Goal: Task Accomplishment & Management: Use online tool/utility

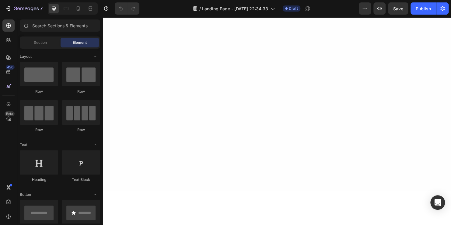
scroll to position [349, 0]
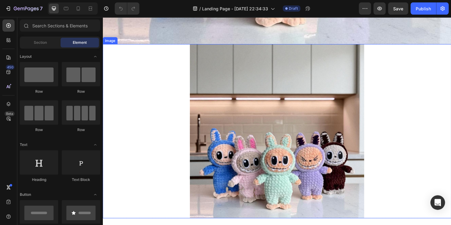
click at [227, 123] on img at bounding box center [285, 136] width 183 height 183
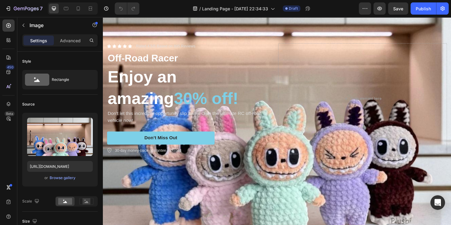
scroll to position [108, 0]
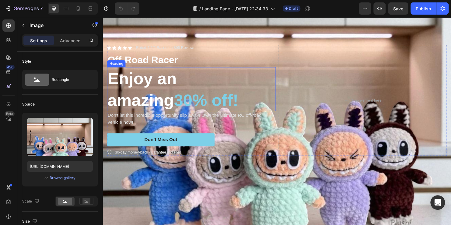
click at [177, 98] on span "30% off!" at bounding box center [211, 103] width 68 height 19
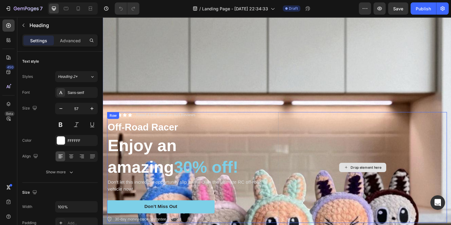
scroll to position [63, 0]
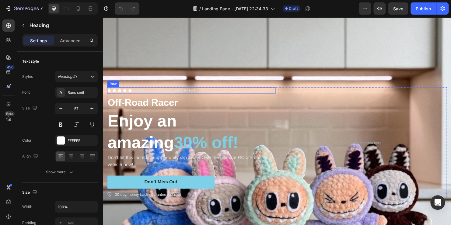
click at [135, 91] on div "Icon Icon Icon Icon Icon Icon List Rated 4.5/5 Based on 895 Reviews Text Block …" at bounding box center [195, 94] width 177 height 6
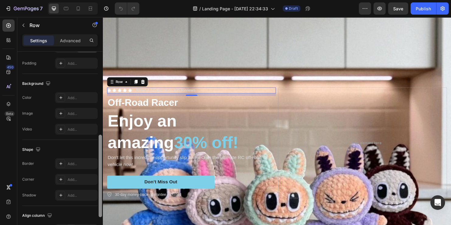
scroll to position [194, 0]
click at [138, 83] on icon at bounding box center [137, 85] width 3 height 4
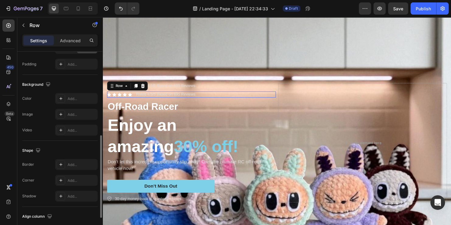
scroll to position [194, 0]
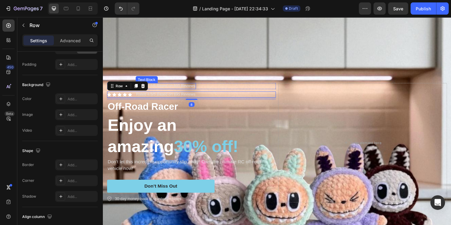
click at [172, 87] on p "Rated 4.5/5 Based on 895 Reviews" at bounding box center [169, 89] width 62 height 5
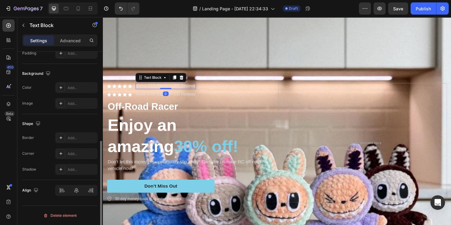
scroll to position [0, 0]
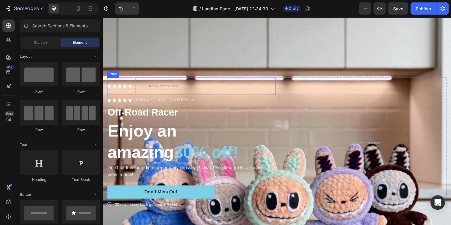
click at [120, 89] on div "Icon Icon Icon Icon Icon Icon List" at bounding box center [120, 89] width 26 height 18
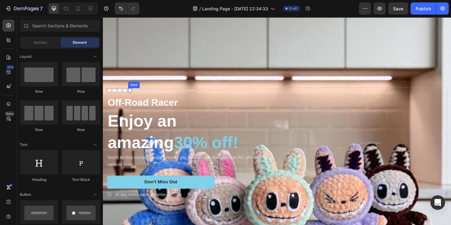
click at [129, 92] on icon at bounding box center [131, 94] width 4 height 4
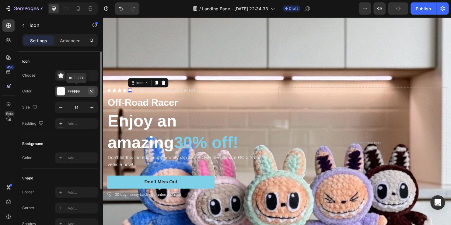
click at [91, 90] on icon "button" at bounding box center [91, 91] width 2 height 2
click at [61, 91] on icon at bounding box center [60, 91] width 5 height 5
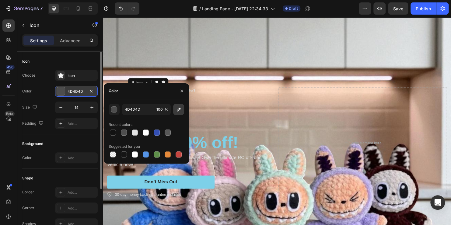
click at [180, 111] on icon "button" at bounding box center [179, 110] width 6 height 6
click at [115, 111] on div "button" at bounding box center [114, 110] width 6 height 6
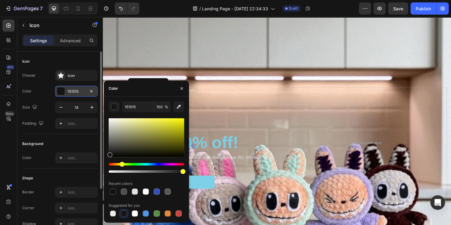
click at [121, 164] on div "Hue" at bounding box center [146, 164] width 75 height 2
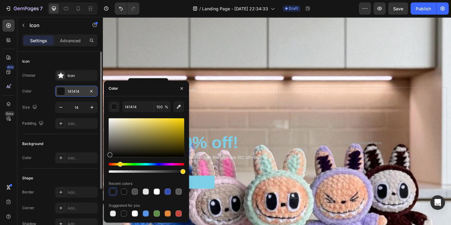
click at [119, 165] on div "Hue" at bounding box center [146, 164] width 75 height 2
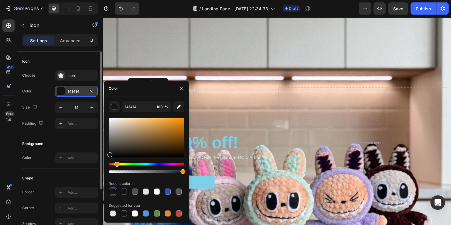
drag, startPoint x: 119, startPoint y: 165, endPoint x: 116, endPoint y: 165, distance: 3.3
click at [116, 165] on div "Hue" at bounding box center [116, 164] width 5 height 5
click at [181, 121] on div at bounding box center [146, 137] width 75 height 39
type input "EA8A0B"
click at [206, 78] on div "Background Image" at bounding box center [285, 148] width 365 height 365
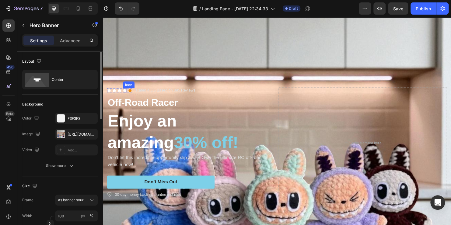
click at [127, 92] on icon at bounding box center [126, 94] width 4 height 4
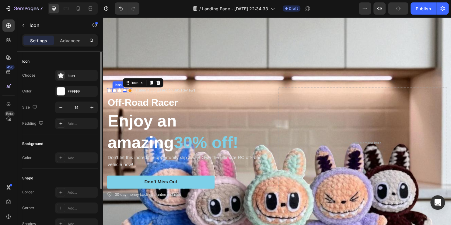
click at [114, 92] on icon at bounding box center [115, 94] width 4 height 4
click at [107, 92] on icon at bounding box center [109, 94] width 4 height 4
click at [122, 93] on icon at bounding box center [120, 94] width 4 height 4
click at [122, 95] on div at bounding box center [120, 95] width 4 height 1
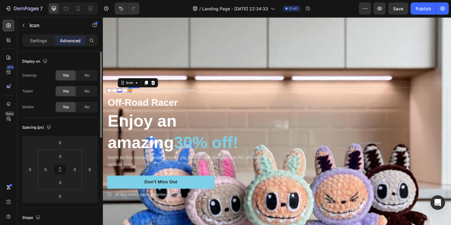
click at [130, 92] on icon at bounding box center [131, 94] width 4 height 4
click at [126, 92] on div "Icon" at bounding box center [126, 94] width 4 height 4
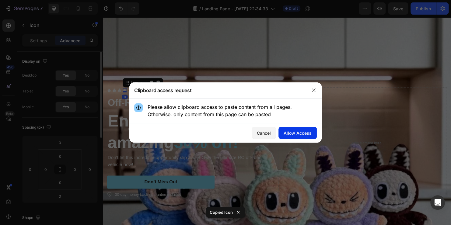
click at [285, 133] on div "Allow Access" at bounding box center [298, 133] width 28 height 6
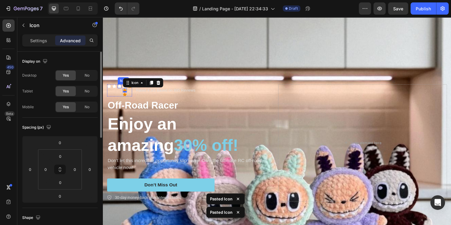
click at [121, 89] on icon at bounding box center [120, 90] width 4 height 4
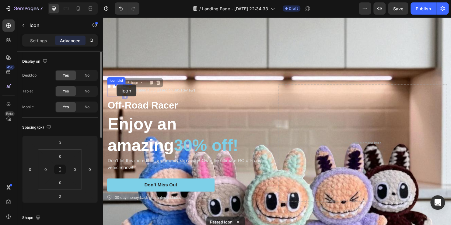
drag, startPoint x: 125, startPoint y: 92, endPoint x: 117, endPoint y: 88, distance: 9.0
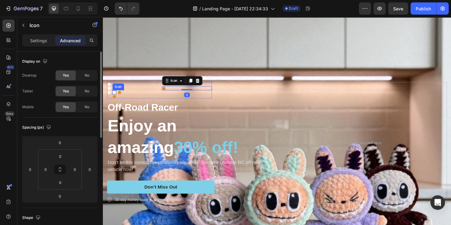
click at [113, 94] on icon at bounding box center [115, 96] width 4 height 4
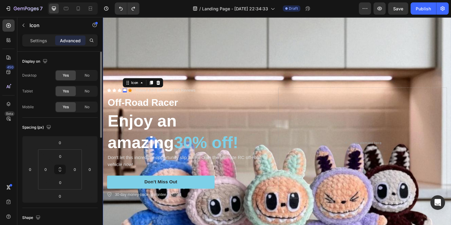
click at [190, 56] on div "Background Image" at bounding box center [285, 148] width 365 height 365
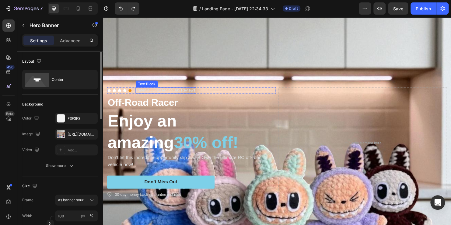
click at [178, 91] on p "Rated 4.5/5 Based on 895 Reviews" at bounding box center [169, 93] width 62 height 5
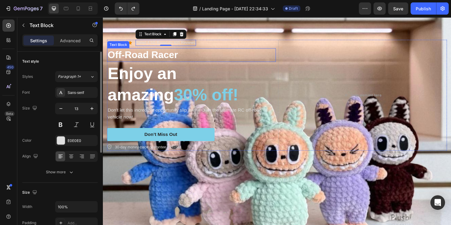
scroll to position [84, 0]
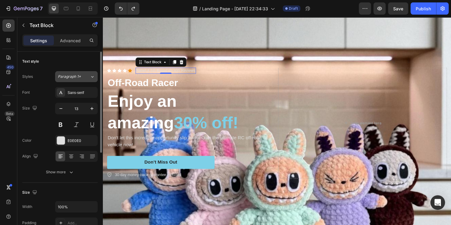
click at [93, 75] on icon at bounding box center [92, 77] width 5 height 6
click at [86, 61] on div "Text style" at bounding box center [59, 62] width 75 height 10
click at [152, 70] on div "Rated 4.5/5 Based on 895 Reviews" at bounding box center [168, 73] width 63 height 6
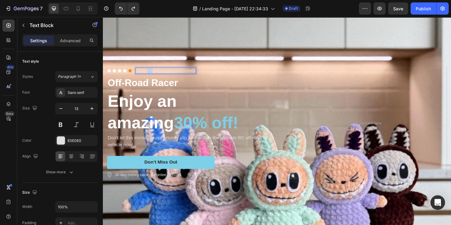
click at [152, 70] on div "Rated 4.5/5 Based on 895 Reviews" at bounding box center [168, 73] width 63 height 6
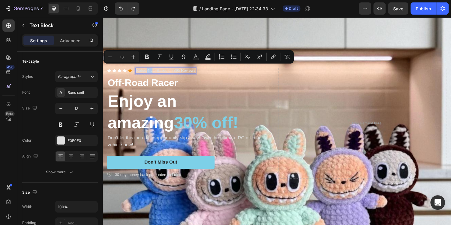
click at [151, 71] on p "Rated 4.5/5 Based on 895 Reviews" at bounding box center [169, 73] width 62 height 5
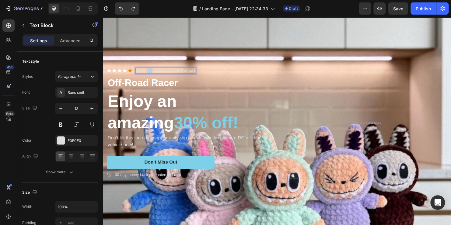
click at [151, 71] on p "Rated 4.5/5 Based on 895 Reviews" at bounding box center [169, 73] width 62 height 5
click at [242, 55] on div "Background Image" at bounding box center [285, 128] width 365 height 365
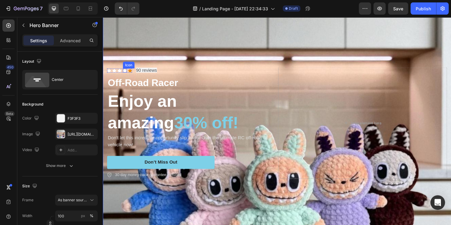
click at [126, 71] on icon at bounding box center [126, 73] width 4 height 4
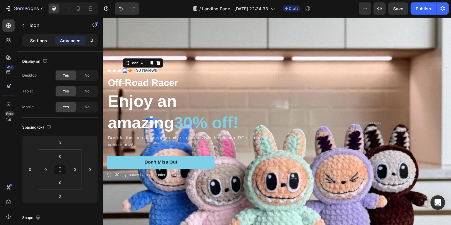
click at [46, 41] on p "Settings" at bounding box center [38, 40] width 17 height 6
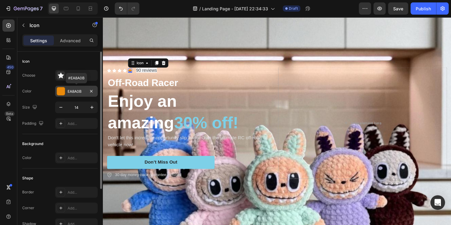
drag, startPoint x: 82, startPoint y: 92, endPoint x: 68, endPoint y: 93, distance: 14.3
click at [68, 93] on div "EA8A0B" at bounding box center [77, 91] width 18 height 5
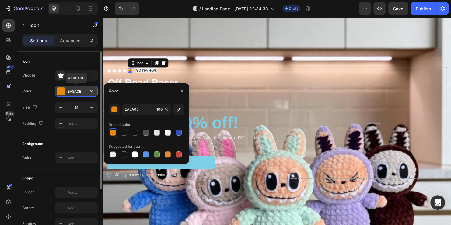
click at [68, 93] on div "EA8A0B" at bounding box center [77, 91] width 18 height 5
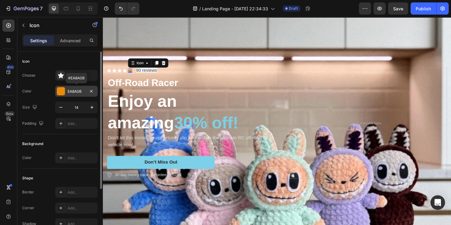
click at [78, 93] on div "EA8A0B" at bounding box center [77, 91] width 18 height 5
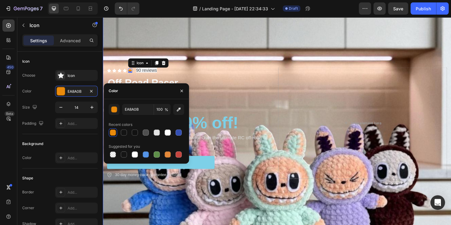
click at [127, 65] on div "Icon Icon Icon Icon Icon 0 Icon List 90 reviews Text Block Row Off-Road Racer T…" at bounding box center [285, 128] width 365 height 136
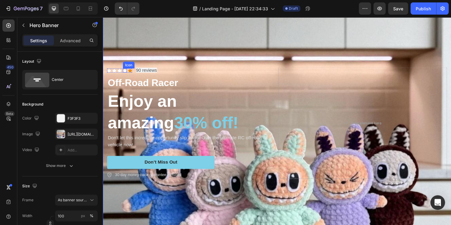
click at [127, 71] on icon at bounding box center [126, 73] width 4 height 4
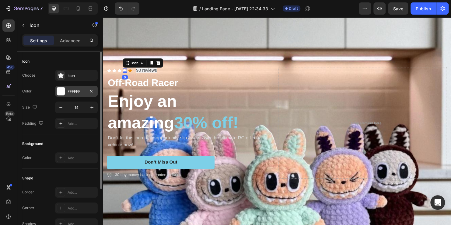
click at [80, 90] on div "FFFFFF" at bounding box center [77, 91] width 18 height 5
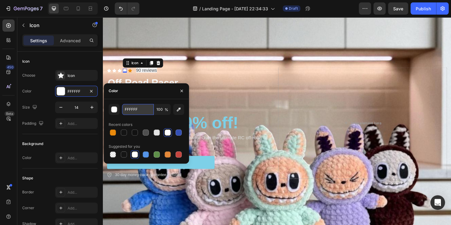
click at [137, 109] on input "FFFFFF" at bounding box center [138, 109] width 32 height 11
paste input "EA8A0B"
type input "EA8A0B"
click at [205, 63] on div "Icon Icon Icon Icon 0 Icon Icon List 90 reviews Text Block Row Off-Road Racer T…" at bounding box center [285, 128] width 365 height 136
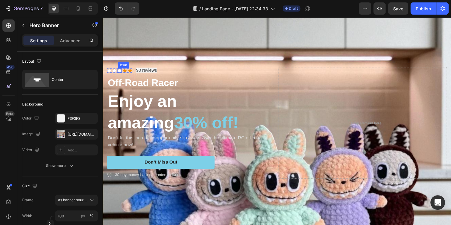
click at [120, 71] on icon at bounding box center [120, 73] width 4 height 4
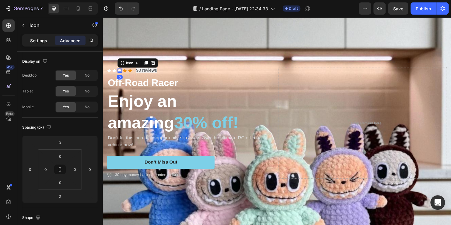
click at [44, 42] on p "Settings" at bounding box center [38, 40] width 17 height 6
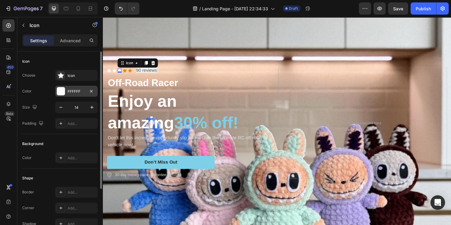
click at [72, 88] on div "FFFFFF" at bounding box center [76, 91] width 43 height 11
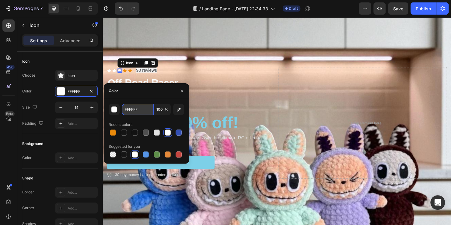
click at [138, 113] on input "FFFFFF" at bounding box center [138, 109] width 32 height 11
paste input "EA8A0B"
type input "EA8A0B"
click at [207, 60] on div "Icon Icon Icon 0 Icon Icon Icon List 90 reviews Text Block Row Off-Road Racer T…" at bounding box center [285, 128] width 365 height 136
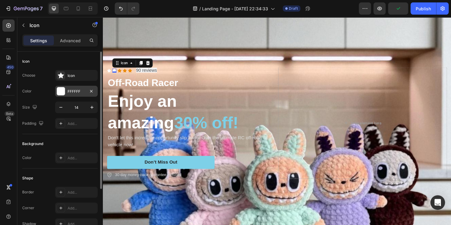
click at [75, 90] on div "FFFFFF" at bounding box center [77, 91] width 18 height 5
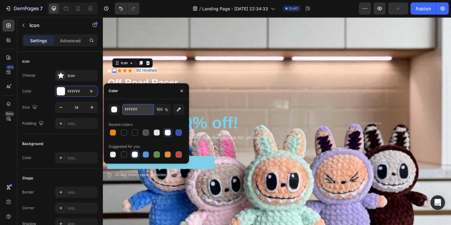
click at [139, 112] on input "FFFFFF" at bounding box center [138, 109] width 32 height 11
paste input "EA8A0B"
type input "EA8A0B"
click at [199, 65] on div "Icon Icon 0 Icon Icon Icon Icon List 90 reviews Text Block Row Off-Road Racer T…" at bounding box center [285, 128] width 365 height 136
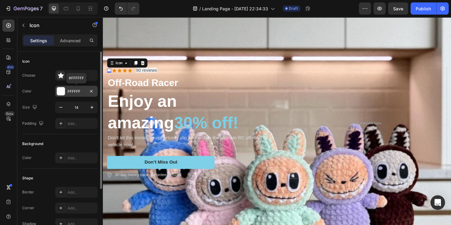
click at [76, 87] on div "FFFFFF" at bounding box center [76, 91] width 43 height 11
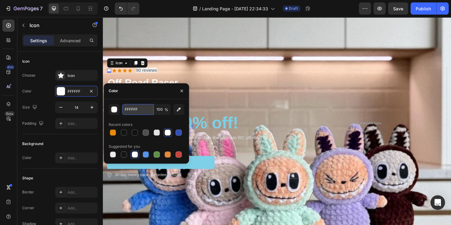
click at [129, 109] on input "FFFFFF" at bounding box center [138, 109] width 32 height 11
paste input "EA8A0B"
type input "EA8A0BFFFF"
click at [240, 89] on p "Off-Road Racer" at bounding box center [196, 85] width 176 height 13
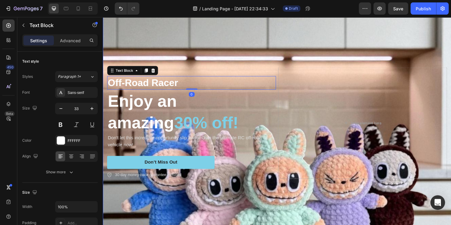
click at [237, 62] on div "Icon Icon Icon Icon Icon Icon List 90 reviews Text Block Row Off-Road Racer Tex…" at bounding box center [285, 128] width 365 height 136
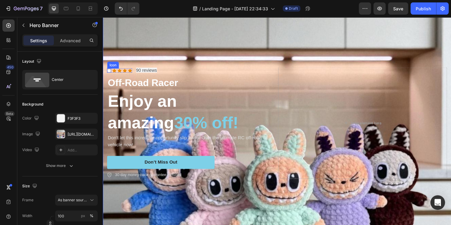
click at [110, 71] on icon at bounding box center [109, 73] width 4 height 4
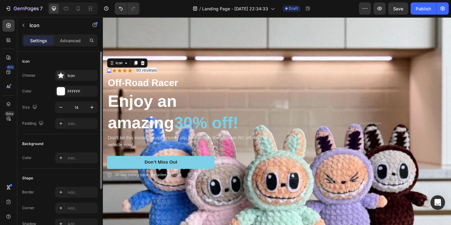
click at [77, 98] on div "Choose Icon Color FFFFFF Size 14 Padding Add..." at bounding box center [59, 99] width 75 height 59
click at [78, 96] on div "Choose Icon Color FFFFFF Size 14 Padding Add..." at bounding box center [59, 99] width 75 height 59
click at [78, 96] on div "FFFFFF" at bounding box center [76, 91] width 43 height 11
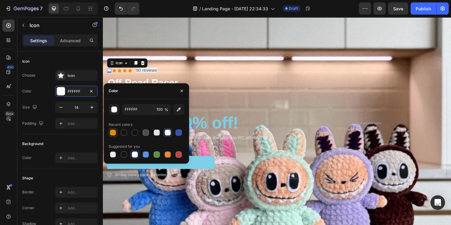
click at [114, 131] on div at bounding box center [113, 133] width 6 height 6
type input "EA8A0B"
click at [202, 48] on div "Background Image" at bounding box center [285, 128] width 365 height 365
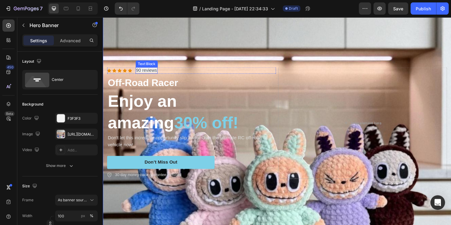
click at [153, 72] on span "90 reviews" at bounding box center [149, 72] width 22 height 5
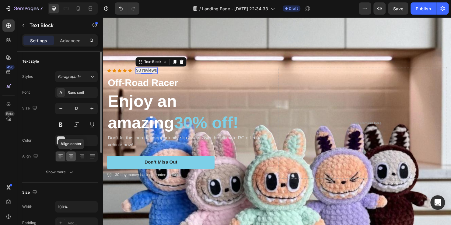
click at [72, 158] on icon at bounding box center [71, 156] width 6 height 6
click at [75, 93] on div "Sans-serif" at bounding box center [82, 92] width 29 height 5
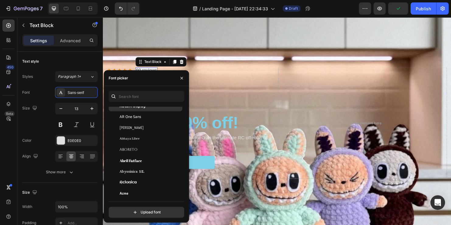
scroll to position [75, 0]
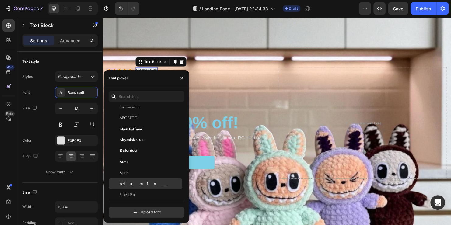
click at [129, 183] on span "Adamina" at bounding box center [145, 183] width 51 height 5
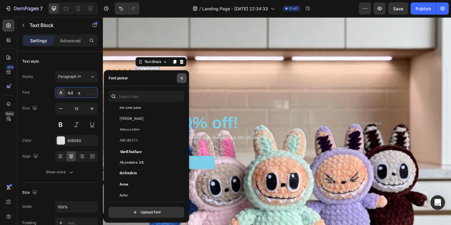
click at [184, 77] on button "button" at bounding box center [182, 78] width 10 height 10
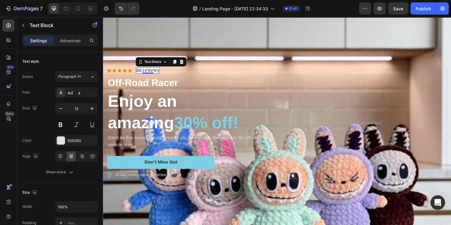
click at [205, 52] on div "Background Image" at bounding box center [285, 128] width 365 height 365
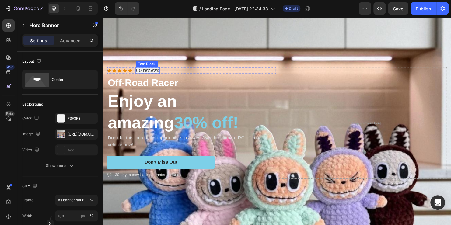
click at [158, 70] on span "90 reviews" at bounding box center [150, 73] width 24 height 6
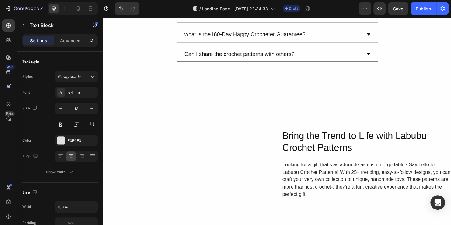
scroll to position [685, 0]
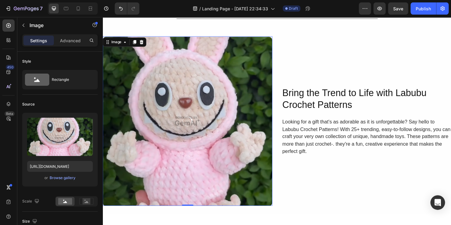
click at [168, 110] on img at bounding box center [192, 126] width 178 height 178
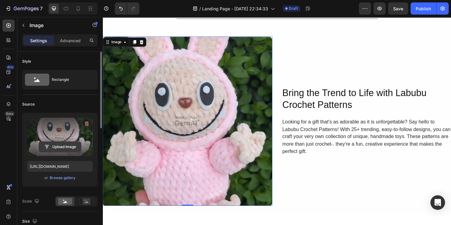
click at [69, 147] on input "file" at bounding box center [60, 147] width 42 height 10
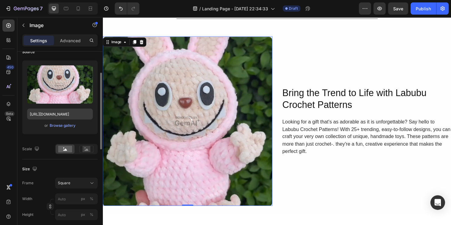
scroll to position [52, 0]
click at [66, 41] on p "Advanced" at bounding box center [70, 40] width 21 height 6
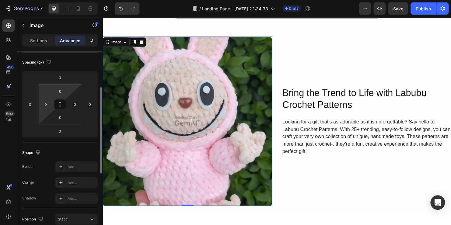
scroll to position [0, 0]
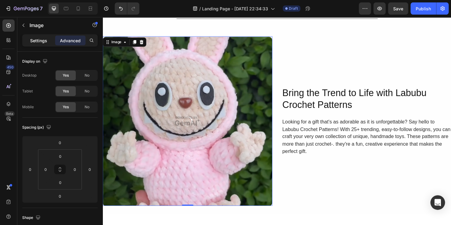
click at [43, 40] on p "Settings" at bounding box center [38, 40] width 17 height 6
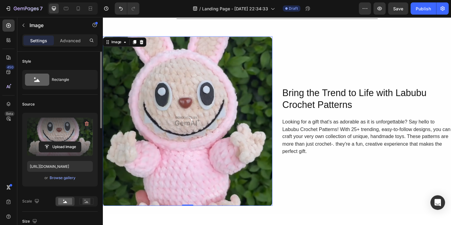
click at [72, 132] on label at bounding box center [60, 137] width 66 height 38
click at [72, 142] on input "file" at bounding box center [60, 147] width 42 height 10
type input "C:\fakepath\IMG_4247_n4m1kk.mp4"
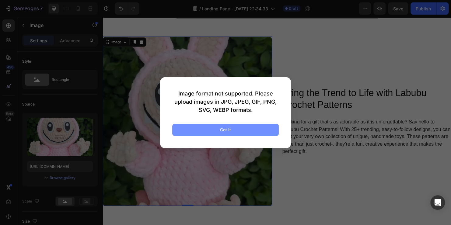
click at [219, 134] on button "Got it" at bounding box center [225, 130] width 107 height 12
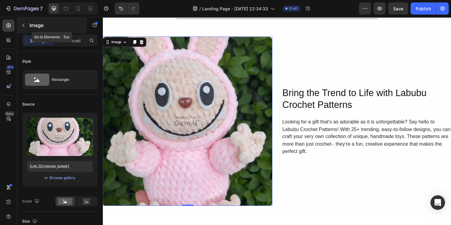
click at [23, 28] on button "button" at bounding box center [24, 25] width 10 height 10
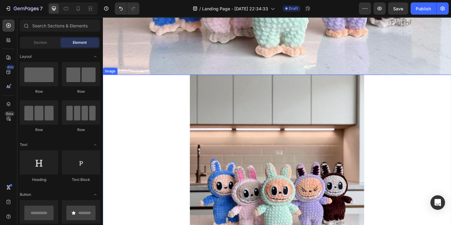
scroll to position [334, 0]
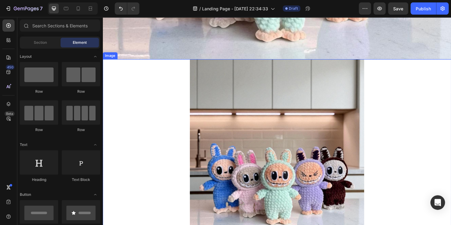
click at [244, 110] on img at bounding box center [285, 152] width 183 height 183
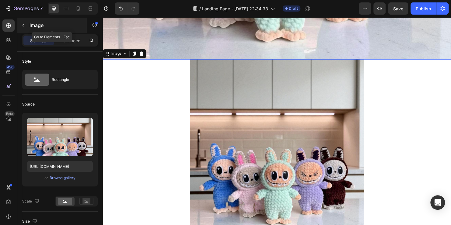
click at [24, 25] on icon "button" at bounding box center [23, 25] width 5 height 5
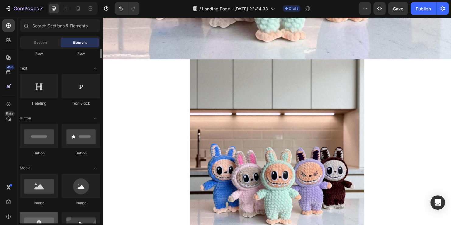
scroll to position [0, 0]
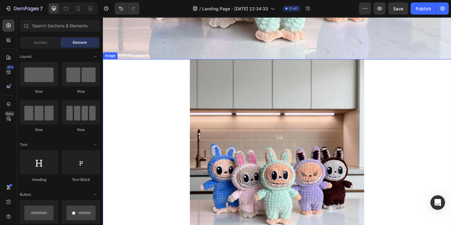
click at [227, 107] on img at bounding box center [285, 152] width 183 height 183
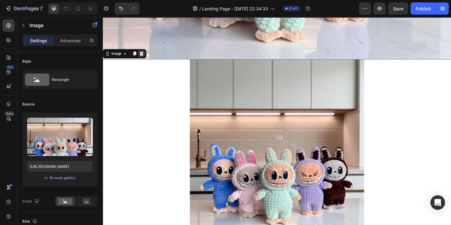
click at [143, 53] on icon at bounding box center [143, 55] width 4 height 4
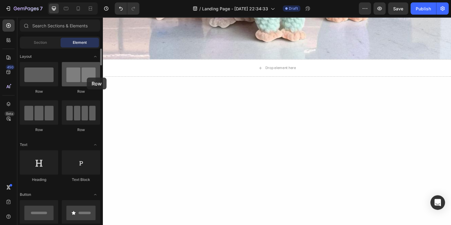
click at [87, 78] on div at bounding box center [81, 74] width 38 height 24
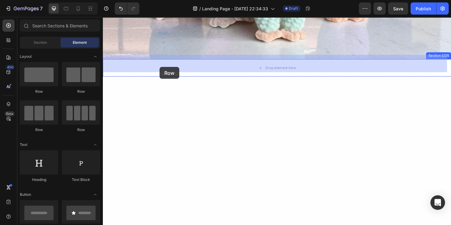
drag, startPoint x: 189, startPoint y: 95, endPoint x: 163, endPoint y: 69, distance: 36.8
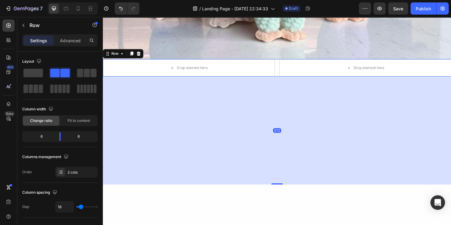
drag, startPoint x: 282, startPoint y: 74, endPoint x: 273, endPoint y: 154, distance: 80.5
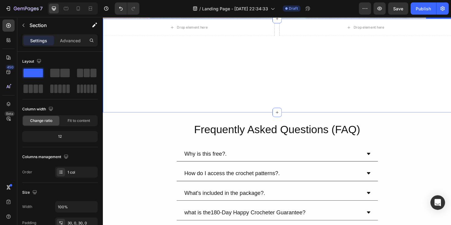
scroll to position [349, 0]
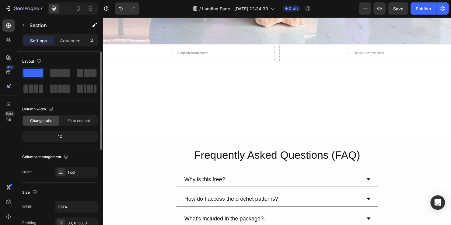
click at [71, 132] on div "12" at bounding box center [59, 136] width 75 height 11
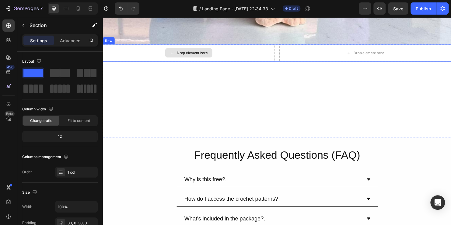
click at [157, 55] on div "Drop element here" at bounding box center [193, 54] width 180 height 18
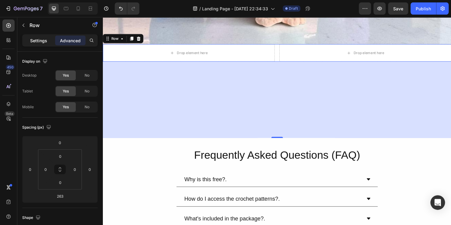
click at [44, 42] on p "Settings" at bounding box center [38, 40] width 17 height 6
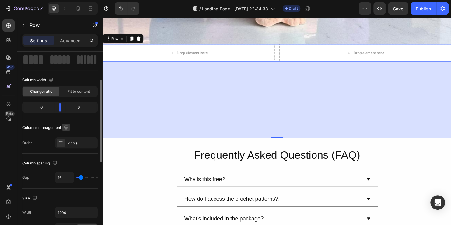
scroll to position [69, 0]
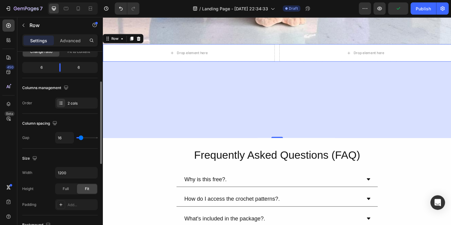
type input "15"
type input "26"
type input "28"
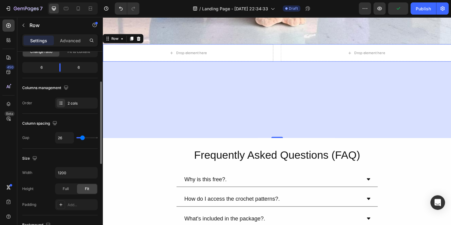
type input "28"
type input "29"
type input "33"
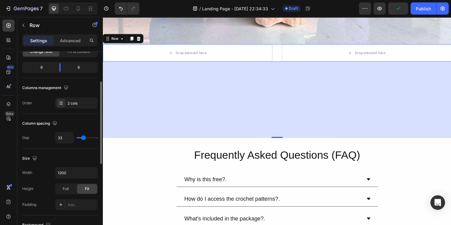
type input "35"
type input "13"
type input "4"
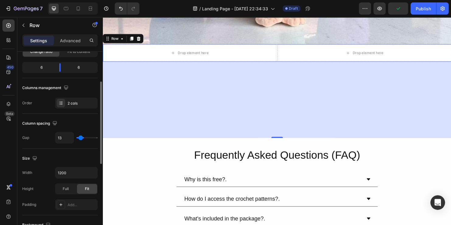
type input "4"
type input "1"
type input "0"
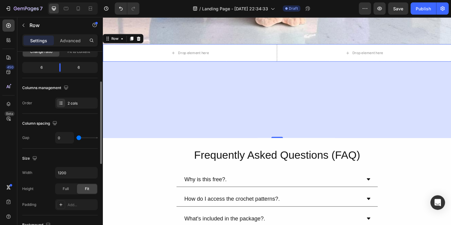
click at [78, 138] on input "range" at bounding box center [86, 137] width 21 height 1
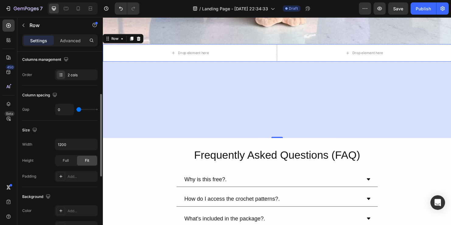
scroll to position [105, 0]
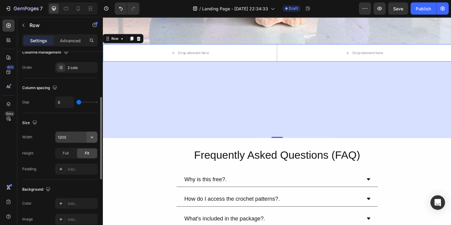
click at [90, 135] on icon "button" at bounding box center [92, 137] width 6 height 6
click at [76, 138] on input "1200" at bounding box center [76, 137] width 42 height 11
click at [52, 155] on div "Height Full Fit" at bounding box center [59, 153] width 75 height 11
click at [66, 151] on span "Full" at bounding box center [66, 153] width 6 height 5
click at [86, 151] on span "Fit" at bounding box center [87, 153] width 4 height 5
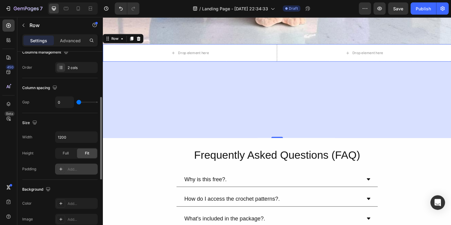
click at [70, 169] on div "Add..." at bounding box center [82, 169] width 29 height 5
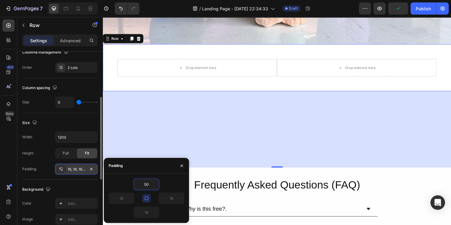
type input "51"
click at [183, 163] on icon "button" at bounding box center [181, 165] width 5 height 5
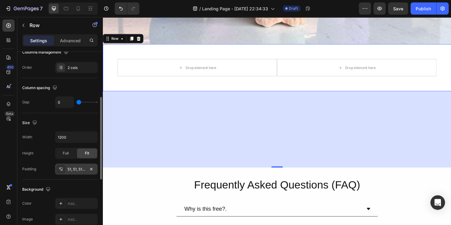
click at [274, 146] on div "263" at bounding box center [285, 135] width 365 height 80
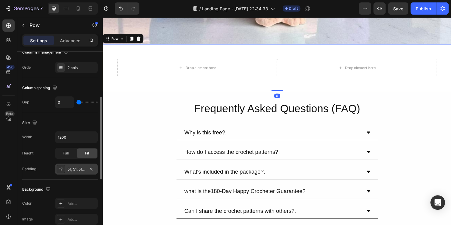
drag, startPoint x: 281, startPoint y: 169, endPoint x: 276, endPoint y: 84, distance: 85.1
click at [276, 84] on div "Drop element here Drop element here Row 0" at bounding box center [285, 69] width 365 height 49
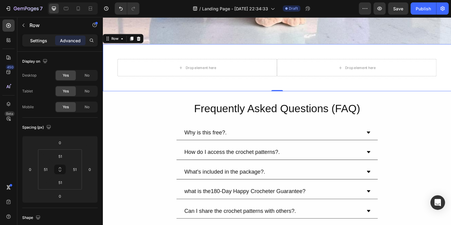
click at [37, 40] on p "Settings" at bounding box center [38, 40] width 17 height 6
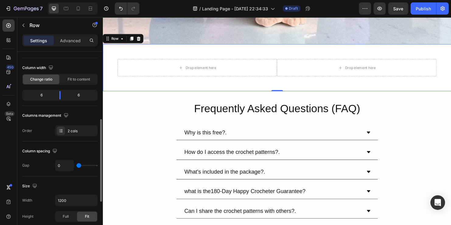
scroll to position [0, 0]
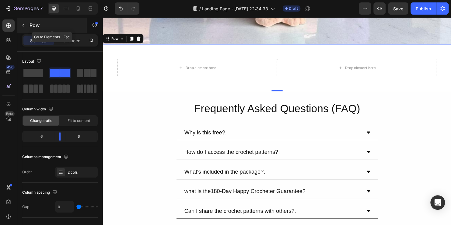
click at [24, 25] on icon "button" at bounding box center [23, 25] width 5 height 5
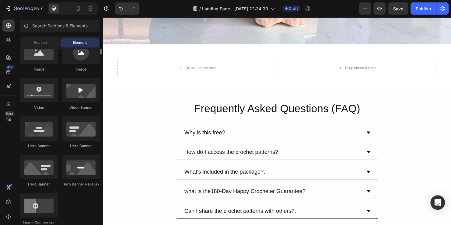
scroll to position [179, 0]
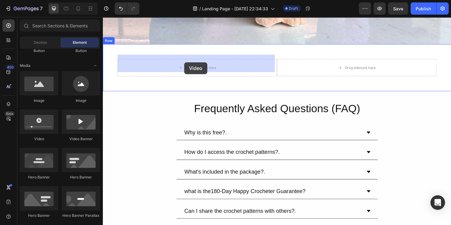
drag, startPoint x: 148, startPoint y: 144, endPoint x: 188, endPoint y: 65, distance: 88.9
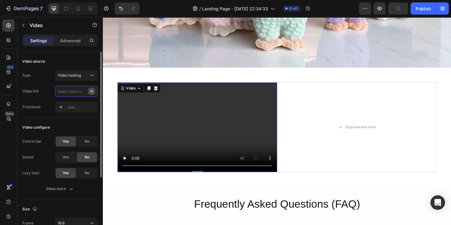
scroll to position [0, 0]
click at [92, 78] on icon at bounding box center [92, 75] width 6 height 6
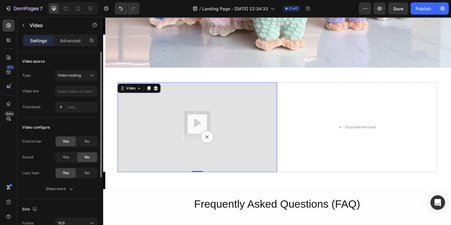
click at [56, 61] on div "Video source" at bounding box center [59, 62] width 75 height 10
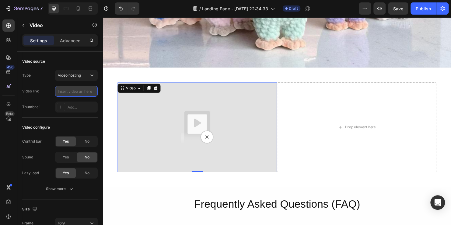
click at [71, 93] on input "text" at bounding box center [76, 91] width 43 height 11
click at [61, 106] on icon at bounding box center [60, 107] width 5 height 5
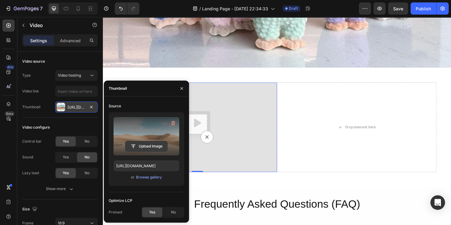
click at [148, 144] on input "file" at bounding box center [146, 146] width 42 height 10
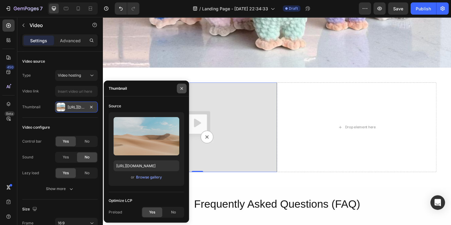
click at [181, 87] on icon "button" at bounding box center [182, 88] width 2 height 2
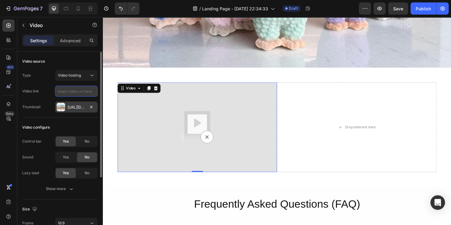
click at [72, 91] on input "text" at bounding box center [76, 91] width 43 height 11
click at [79, 77] on span "Video hosting" at bounding box center [69, 75] width 23 height 5
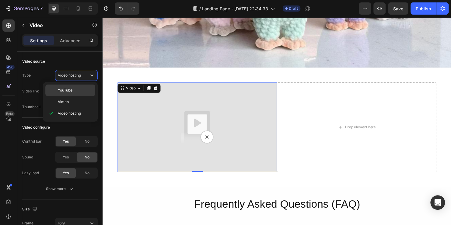
click at [75, 88] on p "YouTube" at bounding box center [75, 90] width 35 height 5
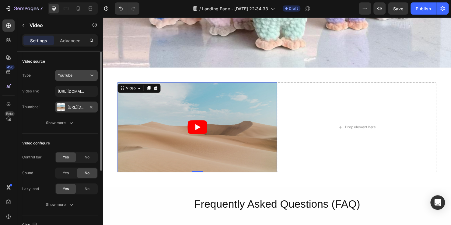
click at [83, 75] on div "YouTube" at bounding box center [73, 75] width 31 height 5
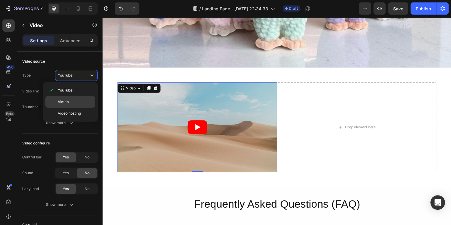
click at [68, 101] on span "Vimeo" at bounding box center [63, 101] width 11 height 5
type input "[URL][DOMAIN_NAME]"
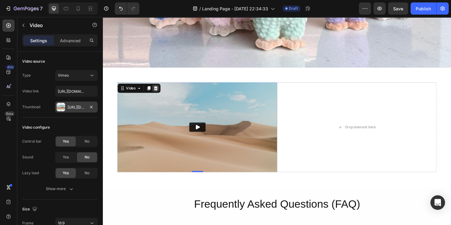
click at [159, 89] on icon at bounding box center [158, 91] width 4 height 4
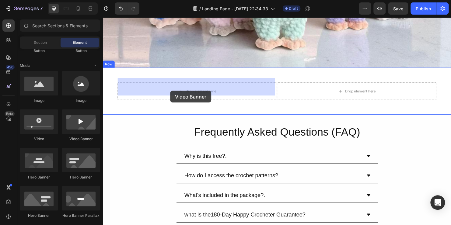
drag, startPoint x: 187, startPoint y: 143, endPoint x: 174, endPoint y: 95, distance: 49.8
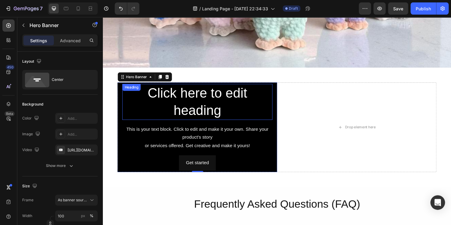
click at [203, 101] on h2 "Click here to edit heading" at bounding box center [201, 106] width 157 height 38
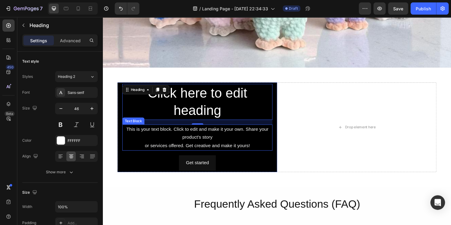
click at [173, 130] on div "This is your text block. Click to edit and make it your own. Share your product…" at bounding box center [201, 143] width 157 height 27
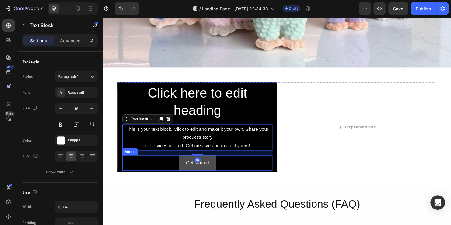
click at [195, 162] on button "Get started" at bounding box center [201, 170] width 39 height 16
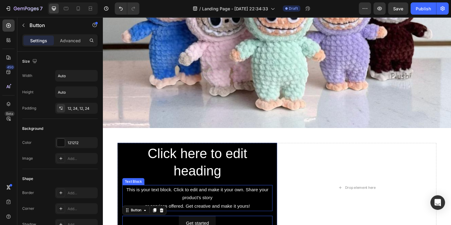
scroll to position [320, 0]
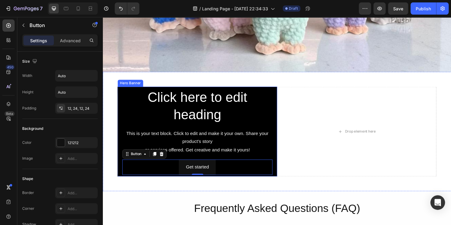
click at [120, 119] on div "Click here to edit heading Heading This is your text block. Click to edit and m…" at bounding box center [201, 136] width 167 height 93
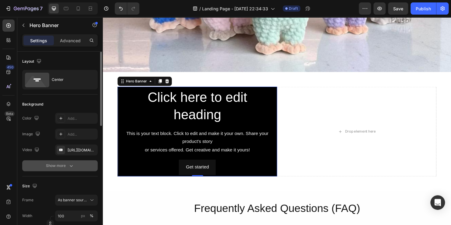
click at [68, 167] on icon "button" at bounding box center [71, 166] width 6 height 6
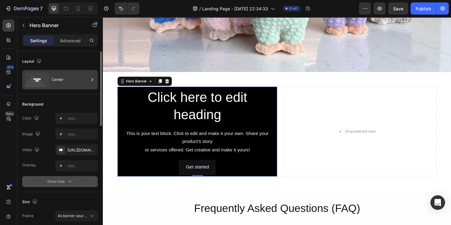
click at [47, 79] on icon at bounding box center [37, 80] width 24 height 15
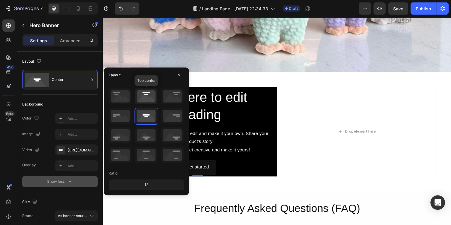
click at [146, 99] on icon at bounding box center [146, 97] width 23 height 16
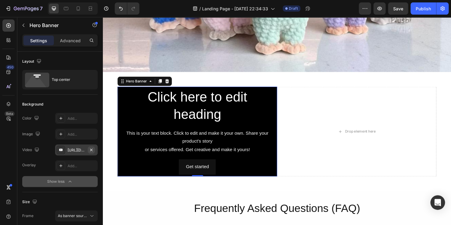
click at [89, 150] on icon "button" at bounding box center [91, 150] width 5 height 5
type input "Auto"
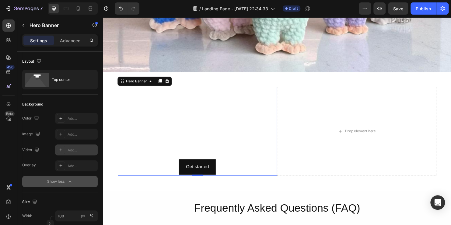
click at [78, 150] on div "Add..." at bounding box center [82, 150] width 29 height 5
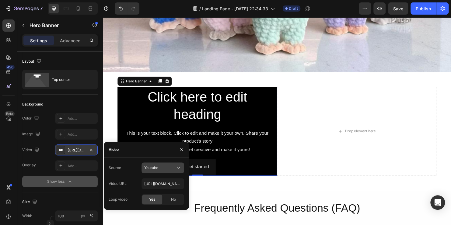
click at [177, 167] on icon at bounding box center [178, 168] width 6 height 6
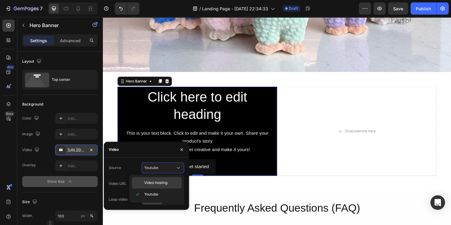
click at [160, 183] on span "Video hosting" at bounding box center [155, 182] width 23 height 5
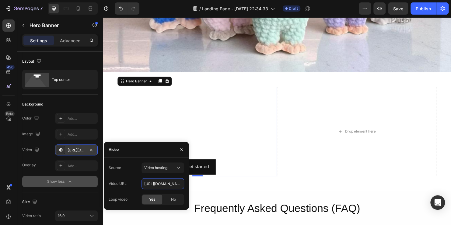
click at [160, 183] on input "[URL][DOMAIN_NAME]" at bounding box center [163, 183] width 43 height 11
click at [92, 151] on icon "button" at bounding box center [91, 150] width 5 height 5
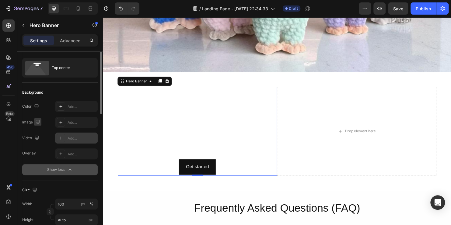
scroll to position [0, 0]
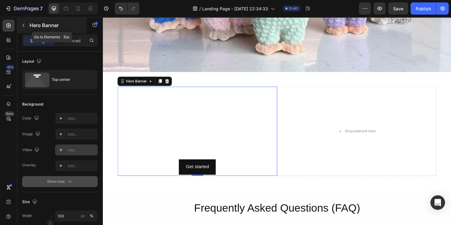
click at [24, 24] on icon "button" at bounding box center [23, 25] width 5 height 5
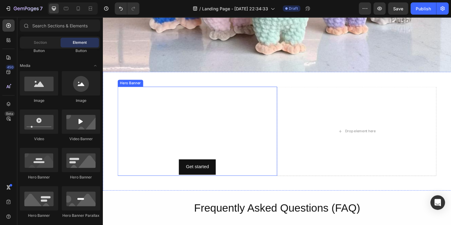
click at [121, 172] on div "Click here to edit heading Heading This is your text block. Click to edit and m…" at bounding box center [201, 136] width 167 height 93
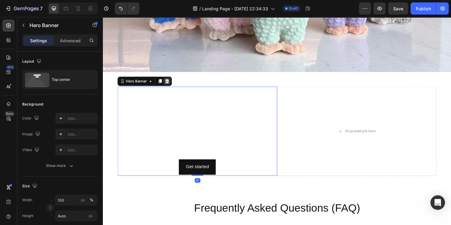
click at [170, 82] on icon at bounding box center [170, 84] width 4 height 4
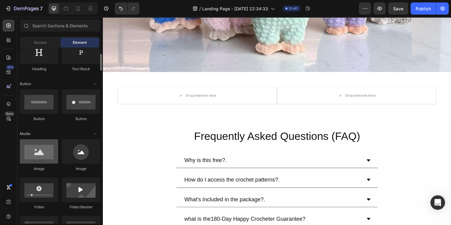
scroll to position [104, 0]
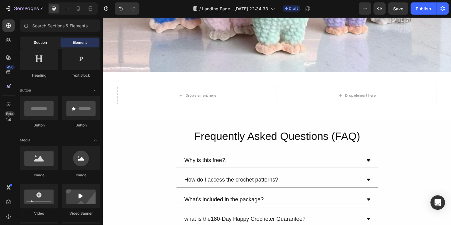
click at [49, 44] on div "Section" at bounding box center [40, 43] width 38 height 10
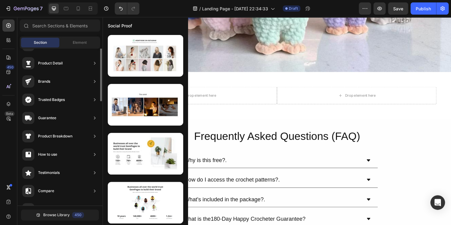
scroll to position [0, 0]
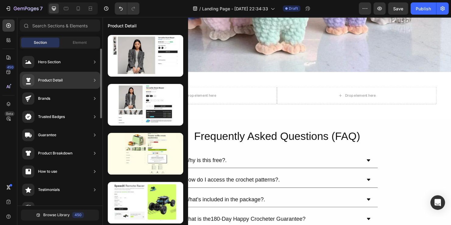
click at [80, 80] on div "Product Detail" at bounding box center [60, 80] width 80 height 17
click at [95, 80] on icon at bounding box center [95, 80] width 2 height 3
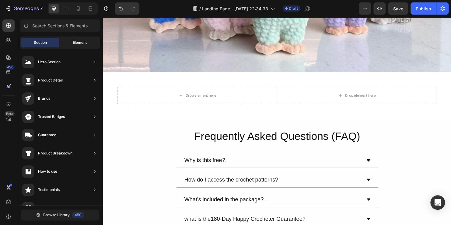
click at [89, 44] on div "Element" at bounding box center [80, 43] width 38 height 10
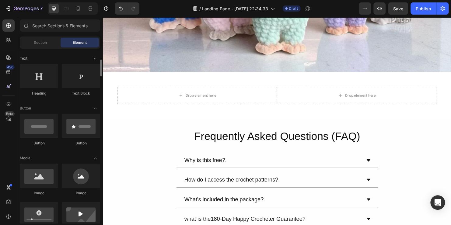
scroll to position [89, 0]
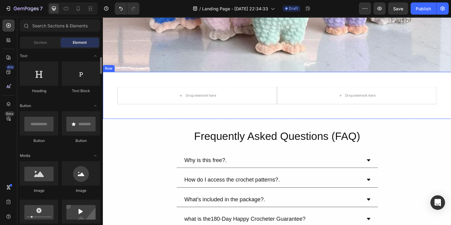
click at [141, 94] on div "Drop element here" at bounding box center [201, 99] width 167 height 18
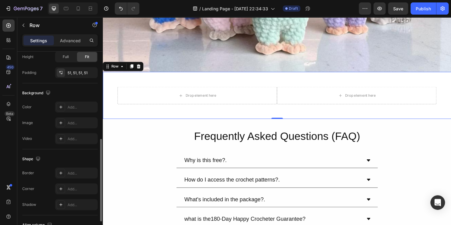
scroll to position [202, 0]
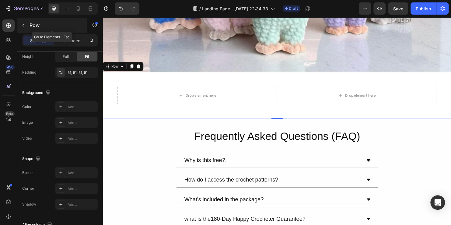
click at [23, 26] on icon "button" at bounding box center [23, 25] width 5 height 5
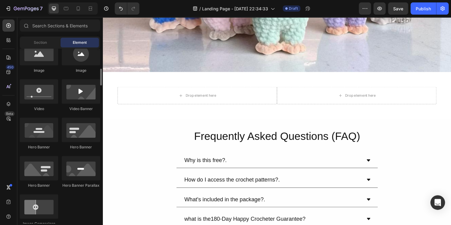
scroll to position [210, 0]
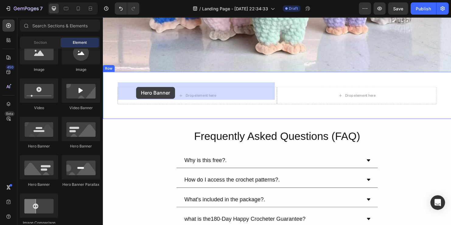
drag, startPoint x: 144, startPoint y: 146, endPoint x: 138, endPoint y: 90, distance: 56.4
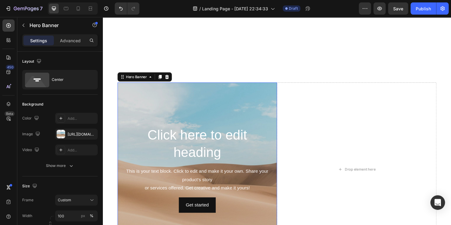
scroll to position [395, 0]
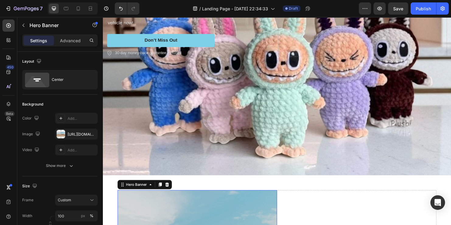
scroll to position [320, 0]
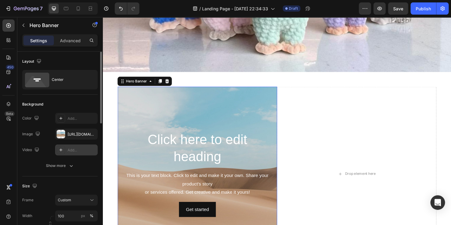
click at [67, 152] on div "Add..." at bounding box center [76, 150] width 43 height 11
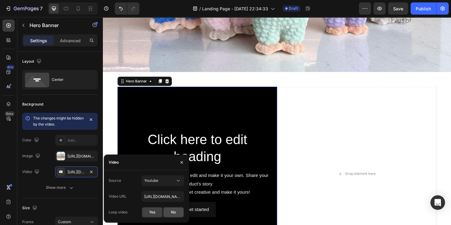
click at [173, 212] on span "No" at bounding box center [173, 212] width 5 height 5
click at [158, 179] on span "Youtube" at bounding box center [151, 180] width 14 height 5
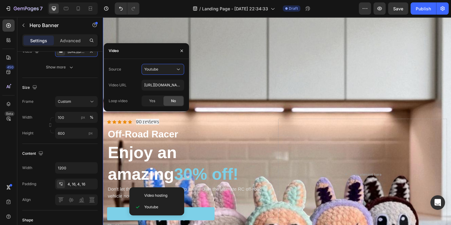
scroll to position [0, 0]
